Goal: Information Seeking & Learning: Compare options

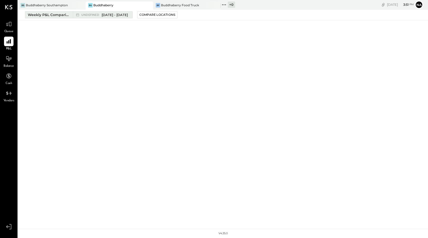
click at [102, 14] on span "[DATE] - [DATE]" at bounding box center [115, 15] width 26 height 5
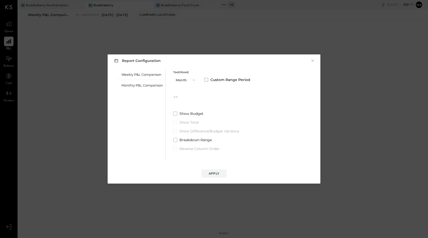
click at [208, 78] on span at bounding box center [206, 80] width 4 height 4
click at [137, 83] on div "Monthly P&L Comparison" at bounding box center [140, 85] width 49 height 11
click at [198, 97] on span "undefined" at bounding box center [191, 97] width 19 height 4
click at [201, 95] on button "undefined [DATE] - [DATE]" at bounding box center [202, 96] width 58 height 9
click at [243, 100] on div "Compare" at bounding box center [247, 98] width 16 height 4
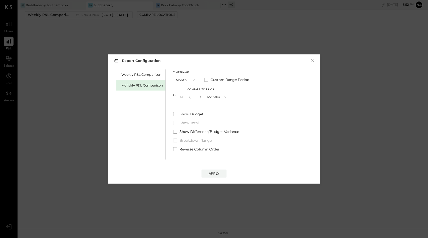
click at [205, 96] on button "Months" at bounding box center [217, 96] width 25 height 9
click at [172, 114] on div "Weekly P&L Comparison Monthly P&L Comparison Timeframe Month Custom Range Perio…" at bounding box center [214, 113] width 203 height 91
click at [176, 114] on span at bounding box center [175, 114] width 4 height 4
click at [183, 97] on icon at bounding box center [182, 97] width 4 height 2
click at [312, 59] on button "×" at bounding box center [312, 60] width 5 height 5
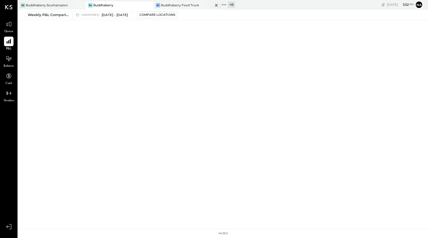
click at [170, 4] on div "Buddhaberry Food Truck" at bounding box center [180, 5] width 38 height 4
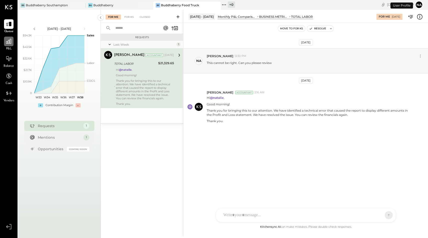
click at [5, 42] on div at bounding box center [9, 42] width 10 height 10
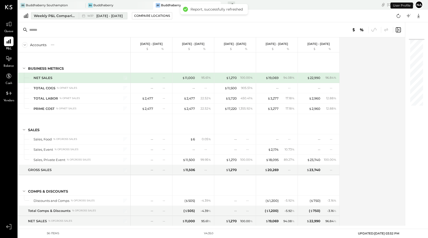
click at [57, 14] on div "Weekly P&L Comparison" at bounding box center [55, 15] width 42 height 5
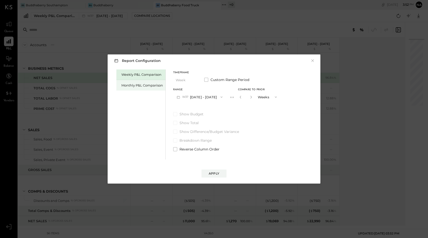
click at [146, 80] on div "Monthly P&L Comparison" at bounding box center [140, 85] width 49 height 11
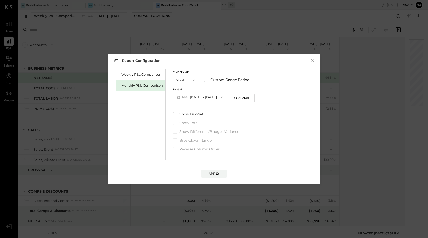
click at [205, 94] on button "M09 [DATE] - [DATE]" at bounding box center [199, 96] width 53 height 9
click at [204, 119] on span "[DATE] - [DATE]" at bounding box center [198, 118] width 24 height 4
click at [203, 100] on button "M07 [DATE] - [DATE]" at bounding box center [199, 96] width 53 height 9
click at [207, 78] on span at bounding box center [206, 80] width 4 height 4
click at [194, 97] on button "[DATE]" at bounding box center [188, 96] width 30 height 9
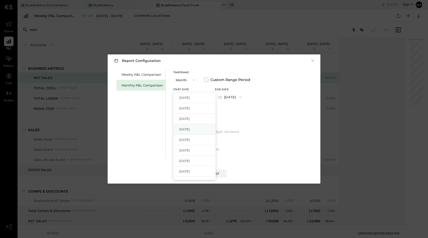
click at [190, 129] on span "[DATE]" at bounding box center [184, 129] width 11 height 4
click at [215, 173] on div "Apply" at bounding box center [214, 173] width 11 height 4
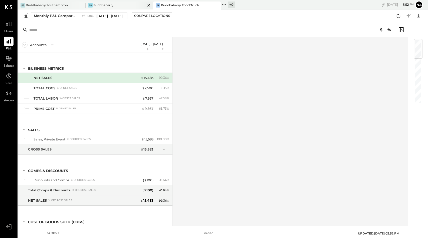
click at [128, 7] on div "Bu Buddhaberry" at bounding box center [116, 5] width 60 height 5
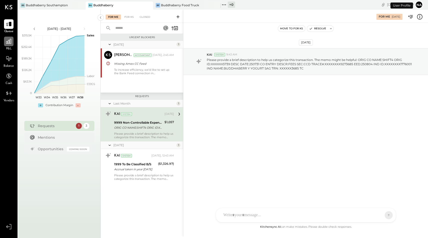
click at [12, 44] on div at bounding box center [9, 42] width 10 height 10
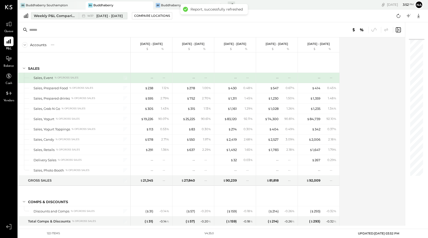
click at [57, 17] on div "Weekly P&L Comparison" at bounding box center [55, 15] width 42 height 5
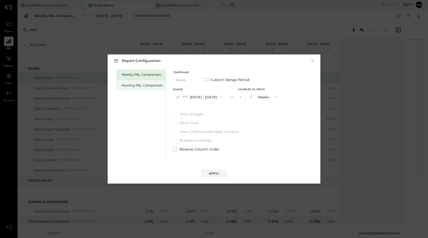
click at [144, 85] on div "Monthly P&L Comparison" at bounding box center [142, 85] width 42 height 5
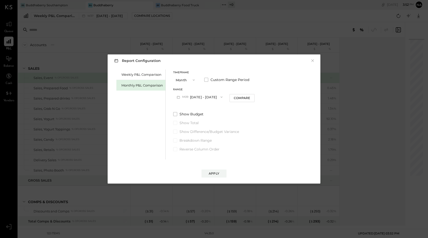
click at [195, 96] on button "M09 [DATE] - [DATE]" at bounding box center [199, 96] width 53 height 9
click at [205, 79] on span at bounding box center [206, 80] width 4 height 4
click at [193, 97] on button "[DATE]" at bounding box center [188, 96] width 30 height 9
drag, startPoint x: 192, startPoint y: 118, endPoint x: 192, endPoint y: 126, distance: 7.5
click at [192, 126] on div "[DATE] [DATE] [DATE] [DATE] [DATE] [DATE] [DATE] [DATE] [DATE] [DATE] [DATE] [D…" at bounding box center [194, 136] width 43 height 88
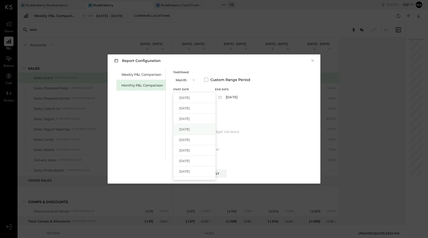
click at [192, 126] on div "[DATE]" at bounding box center [194, 129] width 42 height 11
click at [245, 95] on button "[DATE]" at bounding box center [230, 96] width 30 height 9
click at [232, 118] on span "[DATE]" at bounding box center [226, 118] width 11 height 4
click at [214, 169] on button "Apply" at bounding box center [214, 173] width 25 height 8
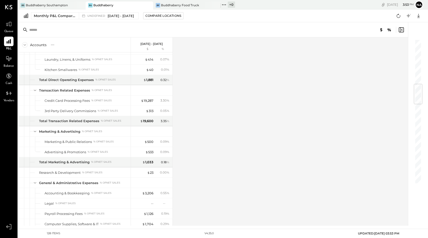
scroll to position [145, 0]
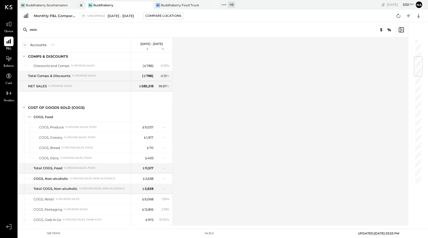
click at [61, 5] on div "Buddhaberry Southampton" at bounding box center [47, 5] width 42 height 4
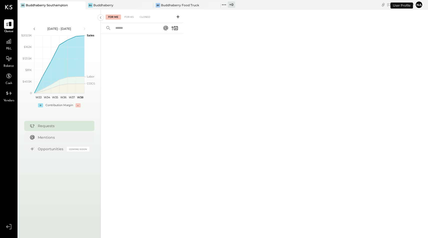
click at [2, 41] on div "P&L" at bounding box center [9, 44] width 15 height 15
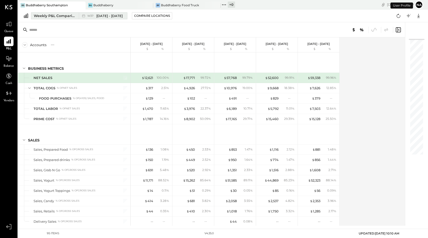
click at [98, 15] on span "[DATE] - [DATE]" at bounding box center [109, 16] width 26 height 5
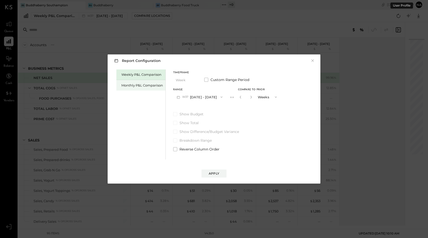
click at [133, 86] on div "Monthly P&L Comparison" at bounding box center [142, 85] width 42 height 5
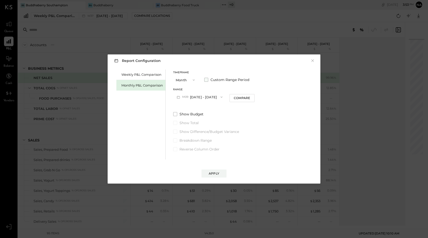
click at [209, 79] on label "Custom Range Period" at bounding box center [226, 79] width 45 height 5
click at [195, 94] on button "[DATE]" at bounding box center [188, 96] width 30 height 9
click at [190, 130] on span "[DATE]" at bounding box center [184, 129] width 11 height 4
click at [241, 98] on button "[DATE]" at bounding box center [230, 96] width 30 height 9
click at [232, 119] on span "[DATE]" at bounding box center [226, 118] width 11 height 4
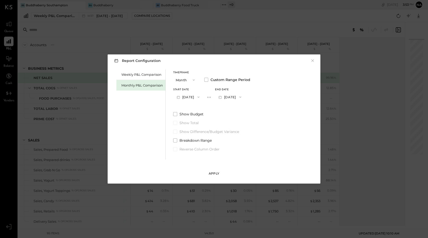
click at [211, 174] on div "Apply" at bounding box center [214, 173] width 11 height 4
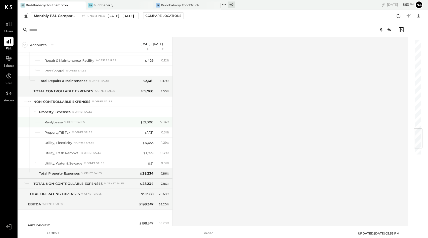
scroll to position [813, 0]
